Goal: Transaction & Acquisition: Purchase product/service

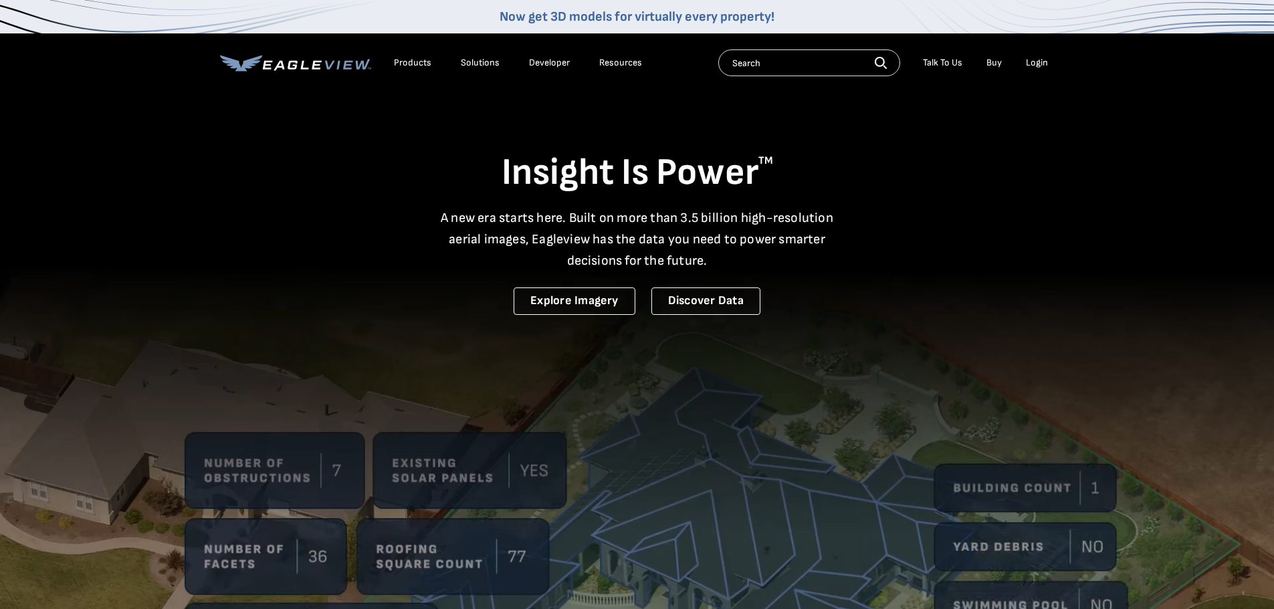
click at [1030, 58] on div "Login" at bounding box center [1037, 63] width 22 height 12
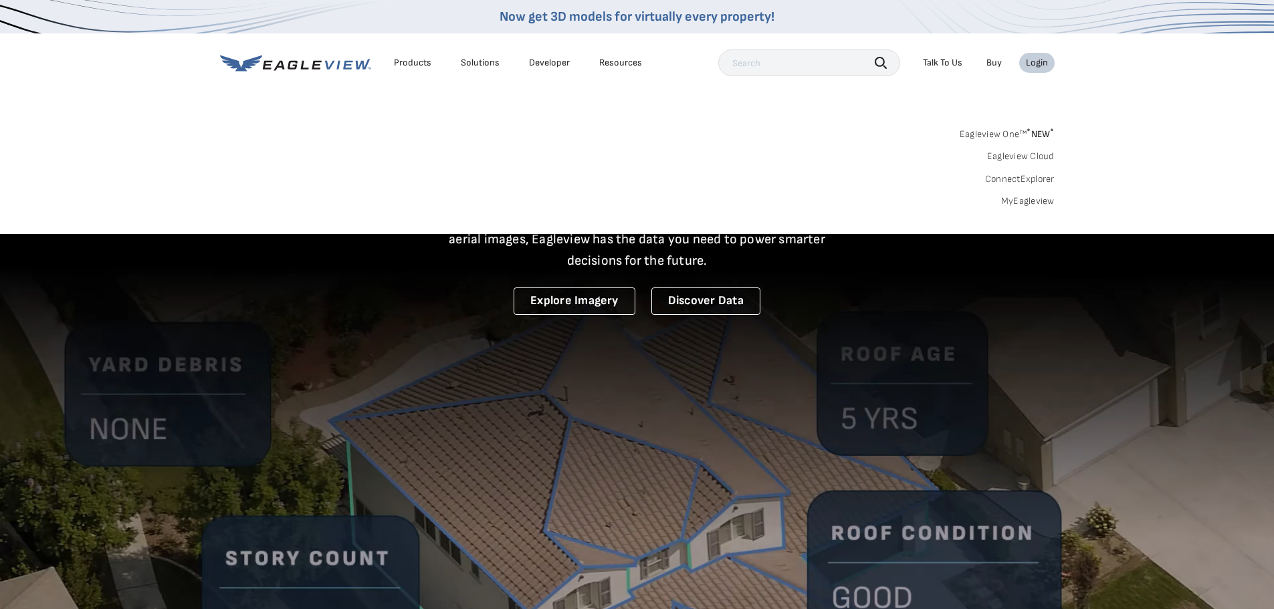
click at [1021, 201] on link "MyEagleview" at bounding box center [1028, 201] width 54 height 12
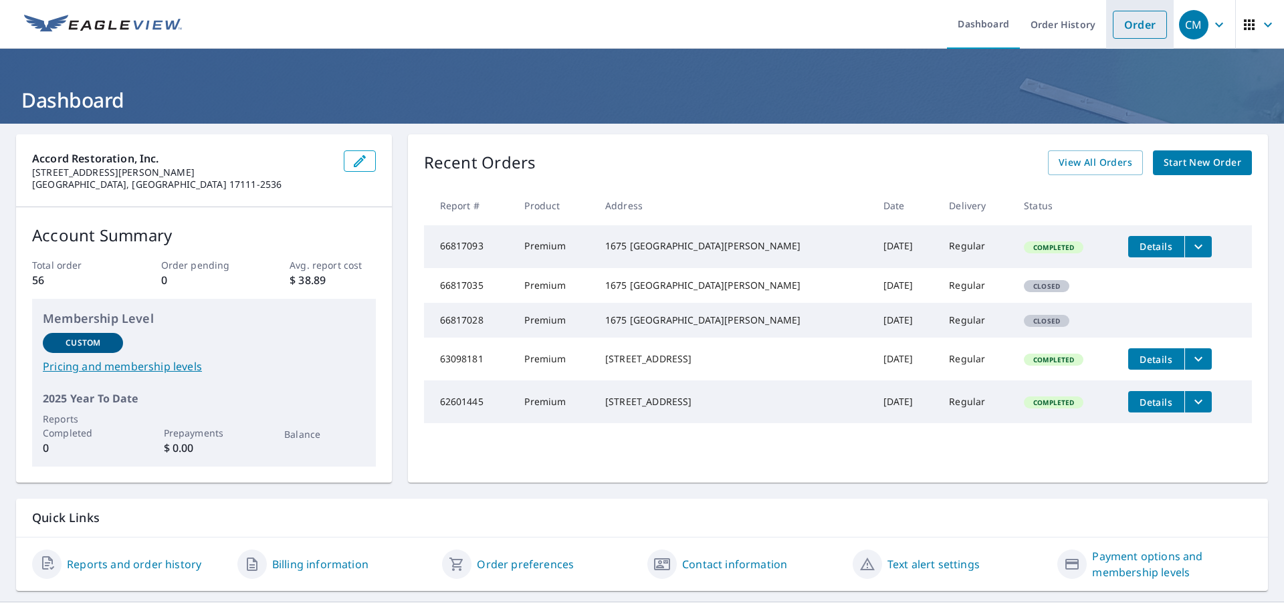
click at [1114, 26] on link "Order" at bounding box center [1140, 25] width 54 height 28
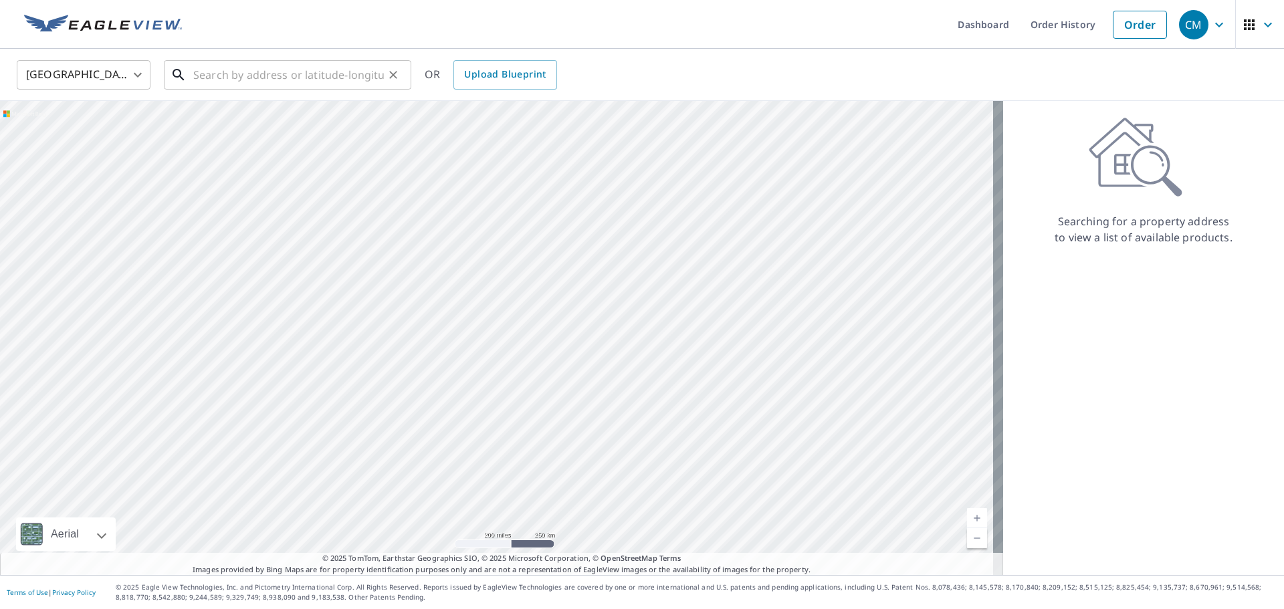
click at [287, 77] on input "text" at bounding box center [288, 74] width 191 height 37
click at [288, 81] on input "text" at bounding box center [288, 74] width 191 height 37
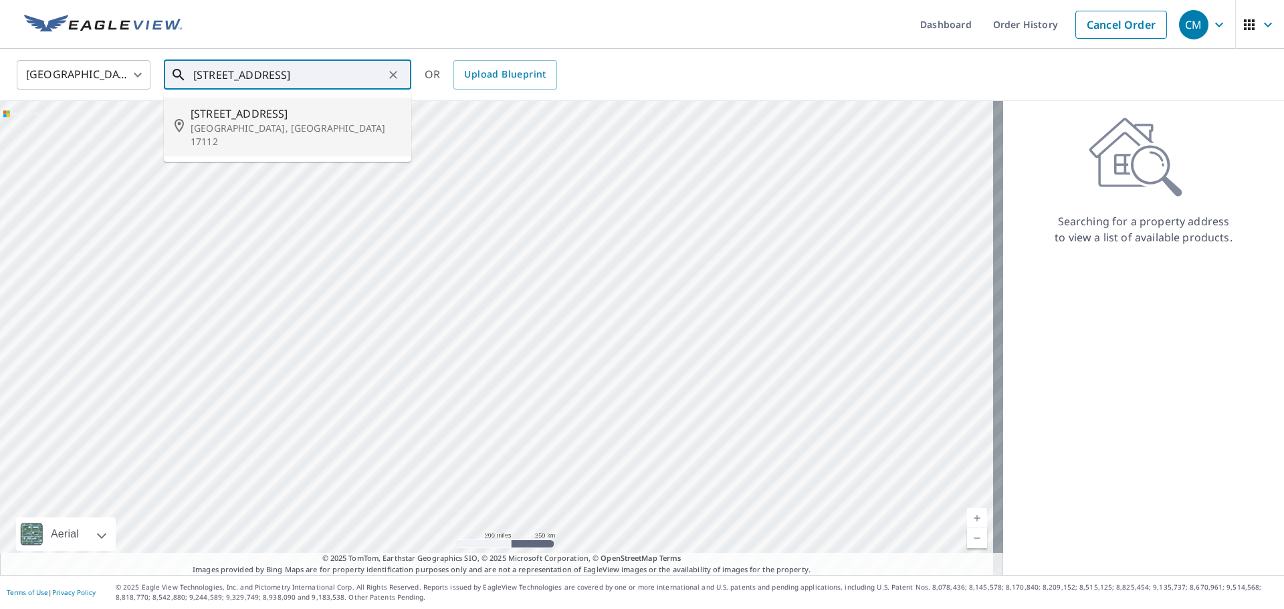
click at [255, 116] on span "[STREET_ADDRESS]" at bounding box center [296, 114] width 210 height 16
type input "[STREET_ADDRESS][PERSON_NAME]"
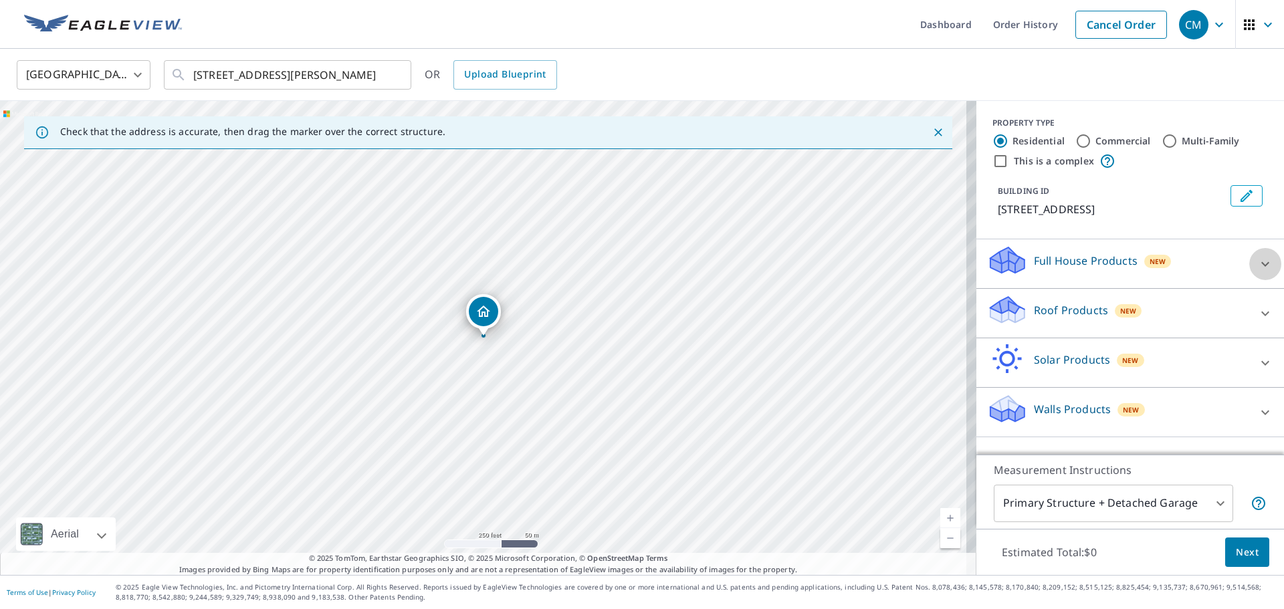
click at [1257, 266] on icon at bounding box center [1265, 264] width 16 height 16
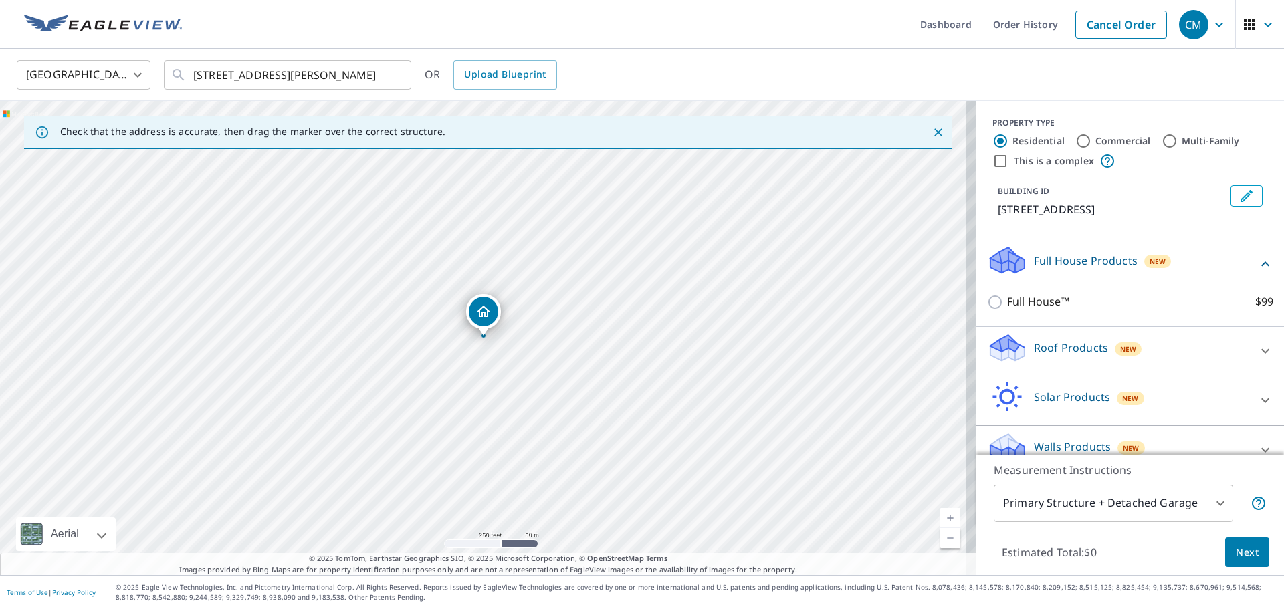
click at [1257, 348] on icon at bounding box center [1265, 351] width 16 height 16
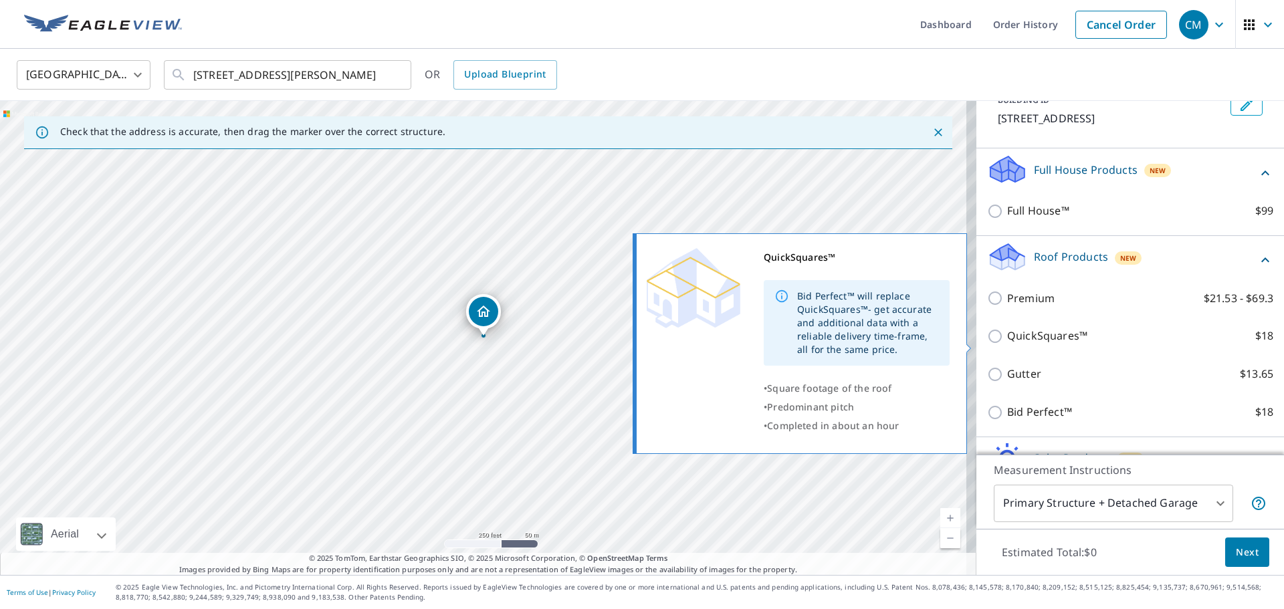
scroll to position [84, 0]
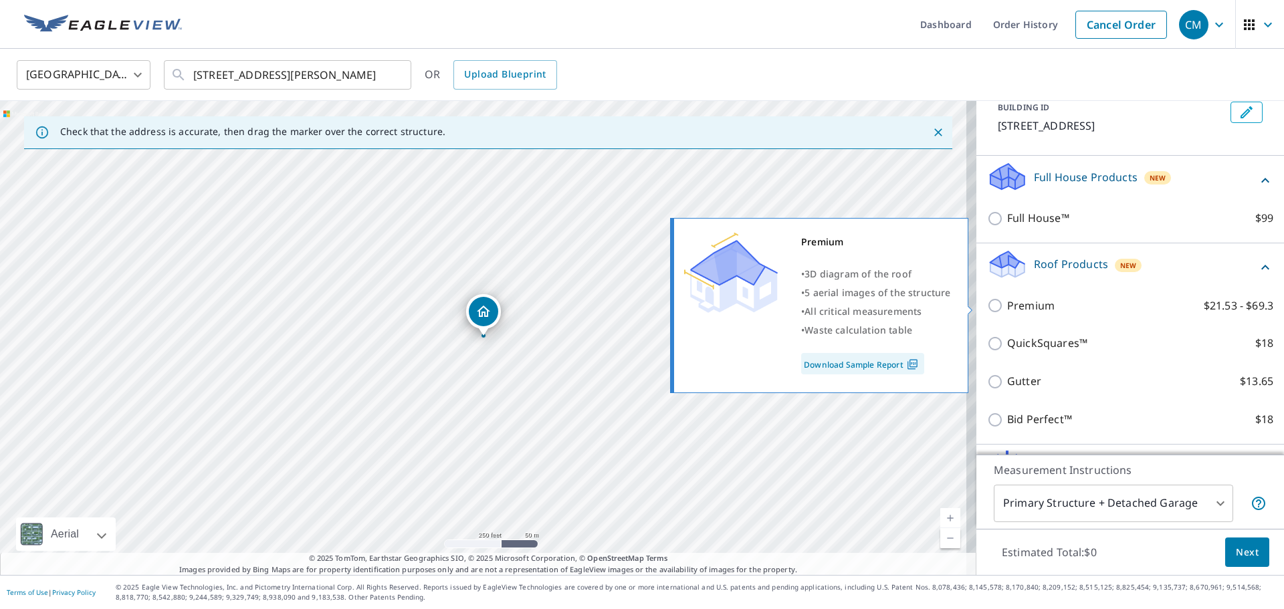
click at [987, 309] on input "Premium $21.53 - $69.3" at bounding box center [997, 306] width 20 height 16
checkbox input "true"
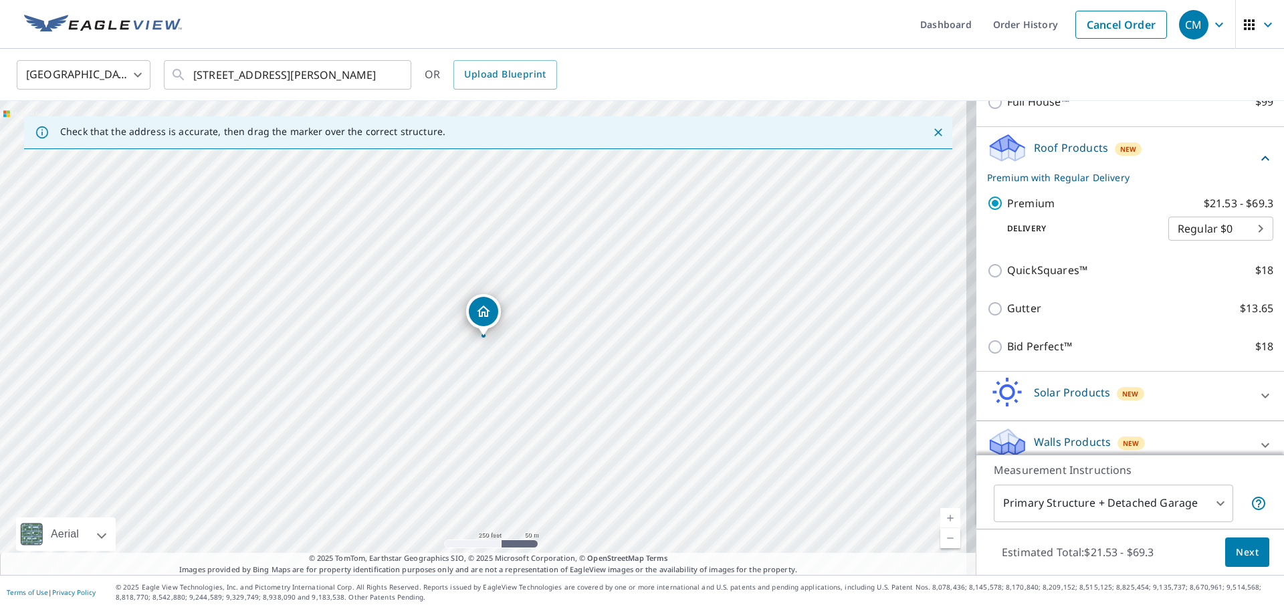
scroll to position [216, 0]
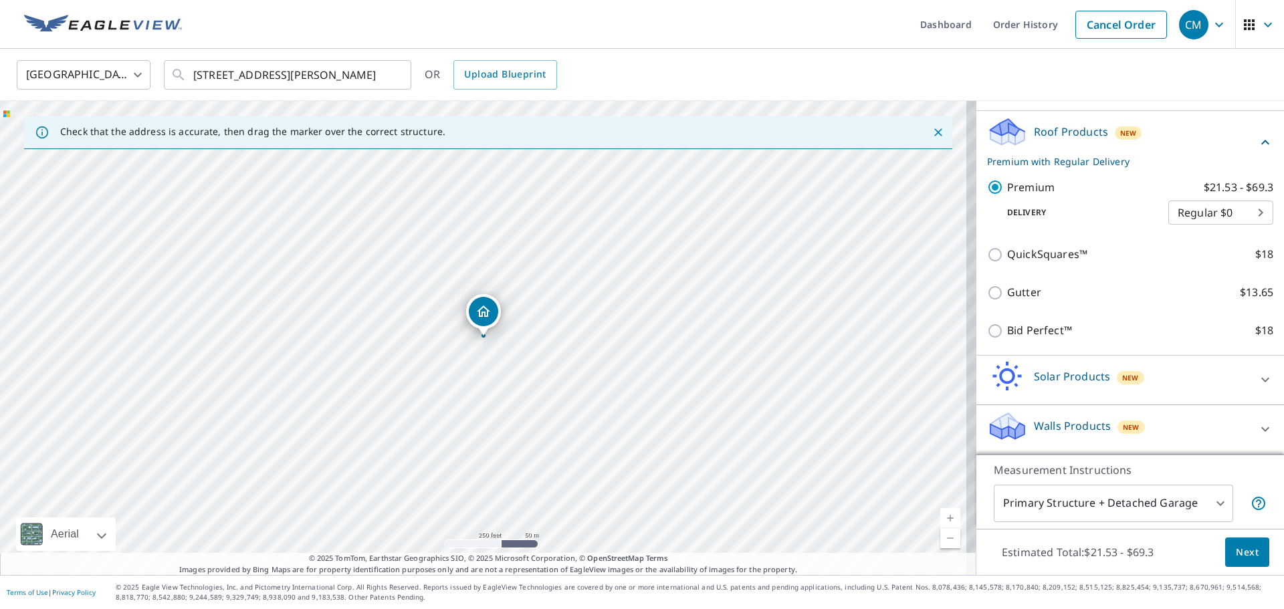
click at [1236, 556] on span "Next" at bounding box center [1247, 552] width 23 height 17
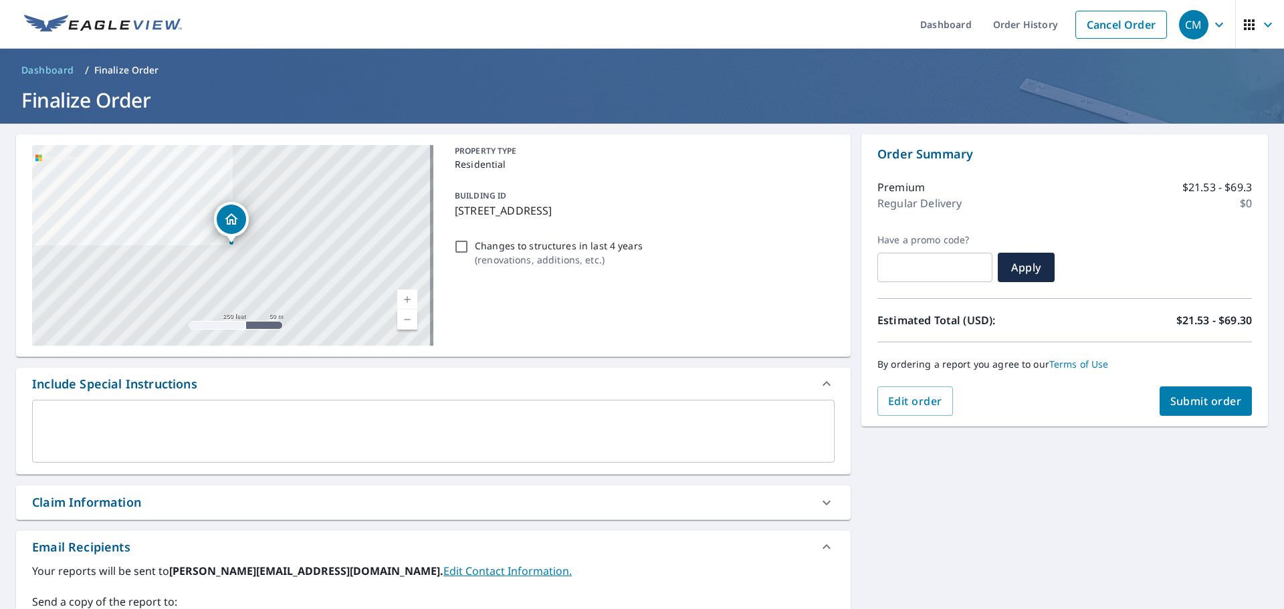
click at [459, 243] on input "Changes to structures in last 4 years ( renovations, additions, etc. )" at bounding box center [461, 247] width 16 height 16
checkbox input "false"
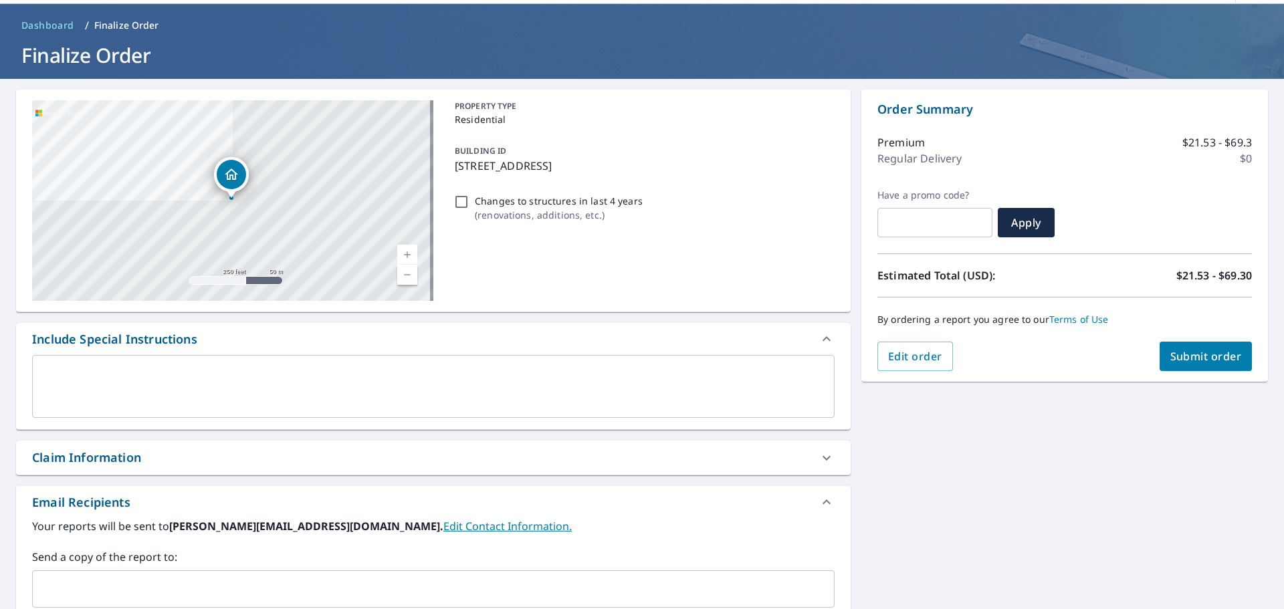
scroll to position [89, 0]
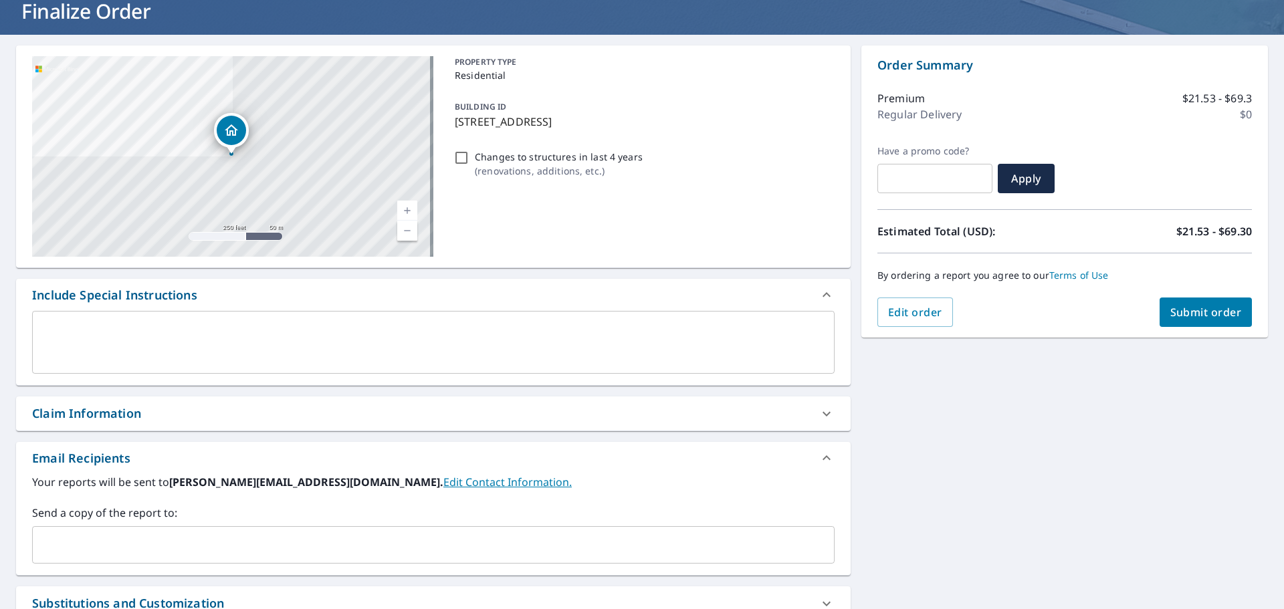
click at [292, 542] on input "text" at bounding box center [423, 544] width 771 height 25
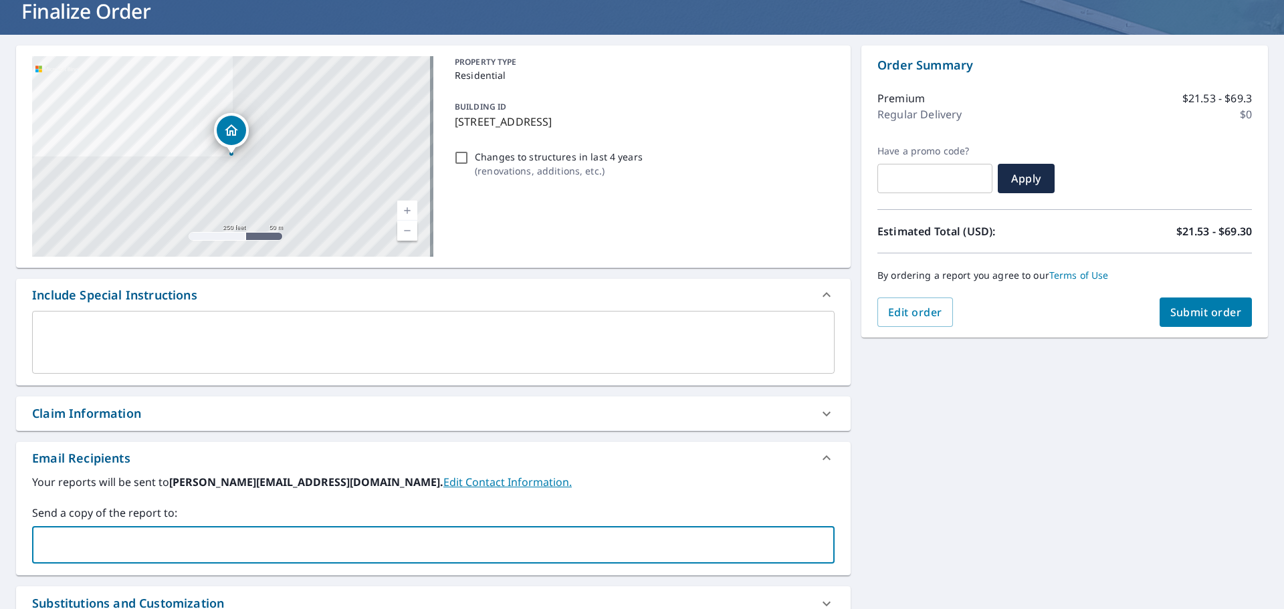
type input "craig@accordrestoration.com"
click at [581, 474] on label "Your reports will be sent to craig@accordrestoration.com. Edit Contact Informat…" at bounding box center [433, 482] width 803 height 16
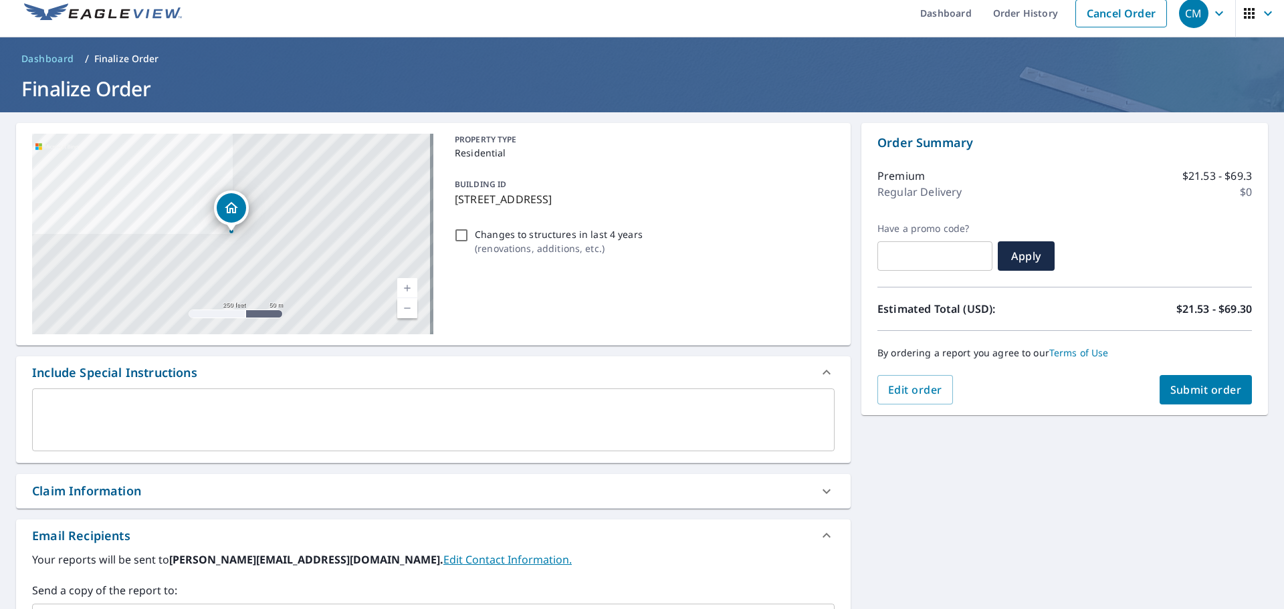
scroll to position [10, 0]
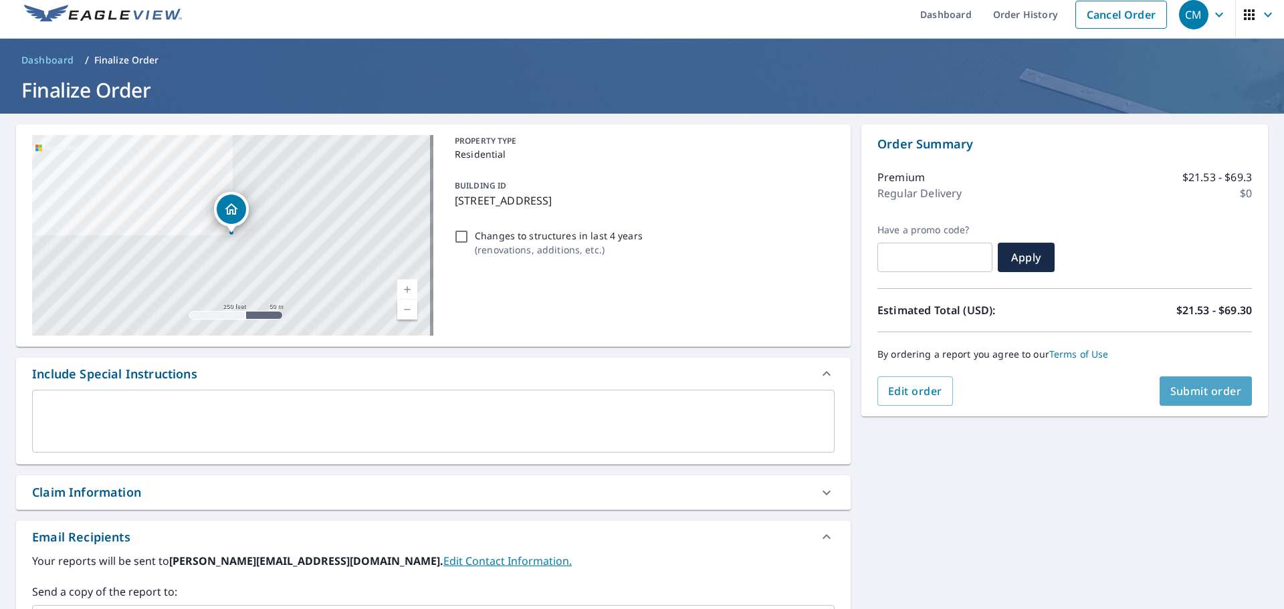
click at [1180, 393] on span "Submit order" at bounding box center [1206, 391] width 72 height 15
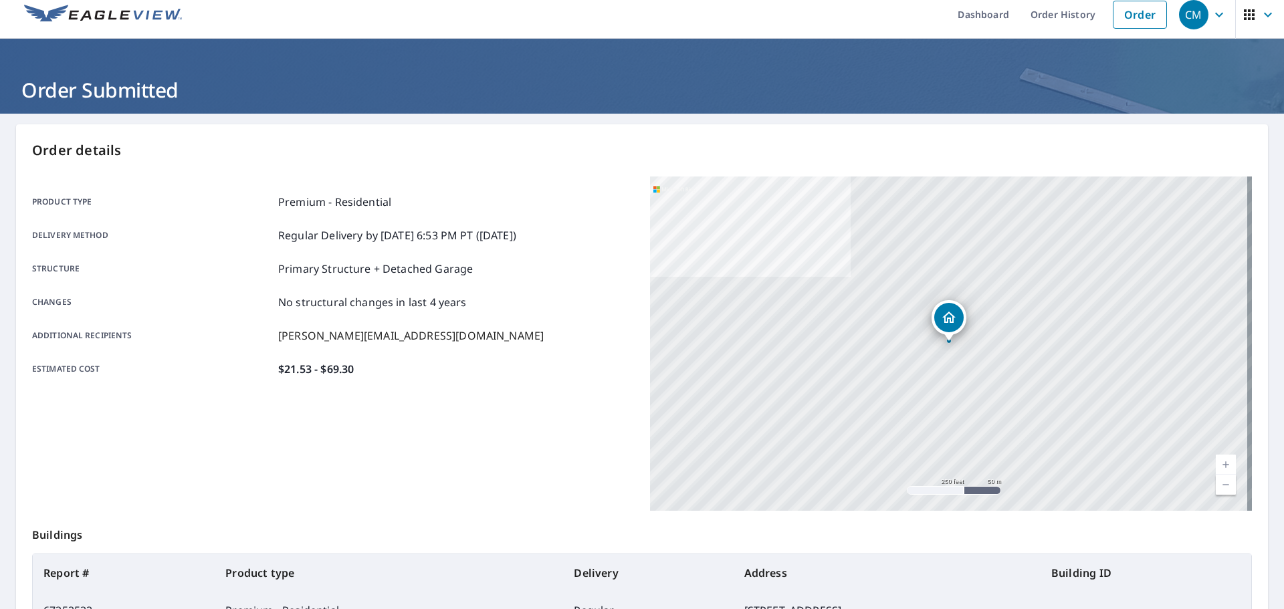
click at [1201, 23] on span "CM" at bounding box center [1204, 15] width 51 height 32
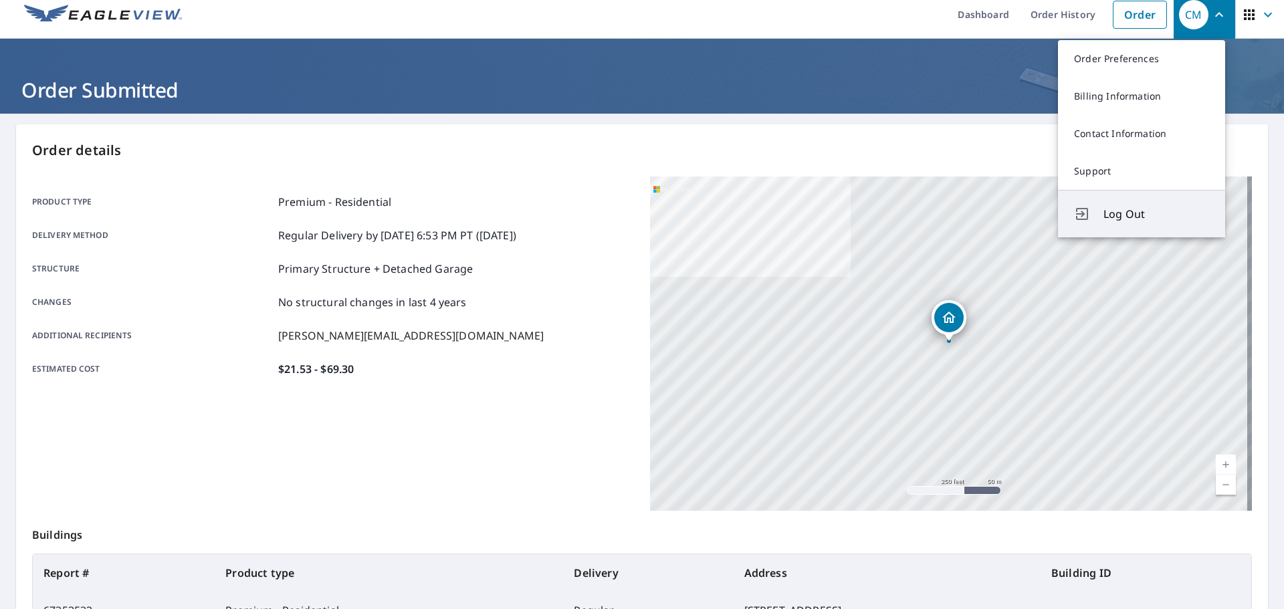
click at [1122, 217] on span "Log Out" at bounding box center [1157, 214] width 106 height 16
